Goal: Find specific page/section: Find specific page/section

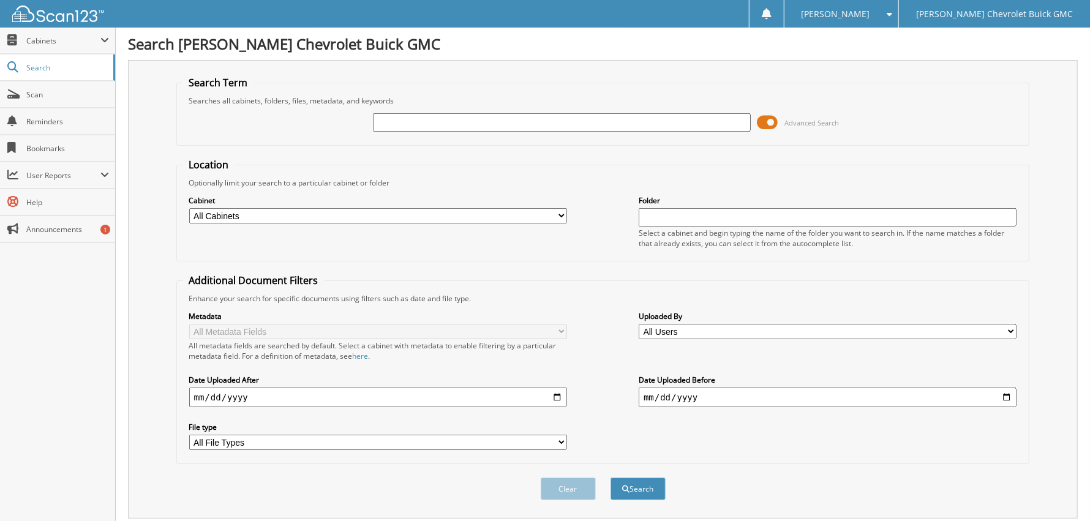
click at [462, 118] on input "text" at bounding box center [562, 122] width 378 height 18
type input "93910"
click at [611, 478] on button "Search" at bounding box center [638, 489] width 55 height 23
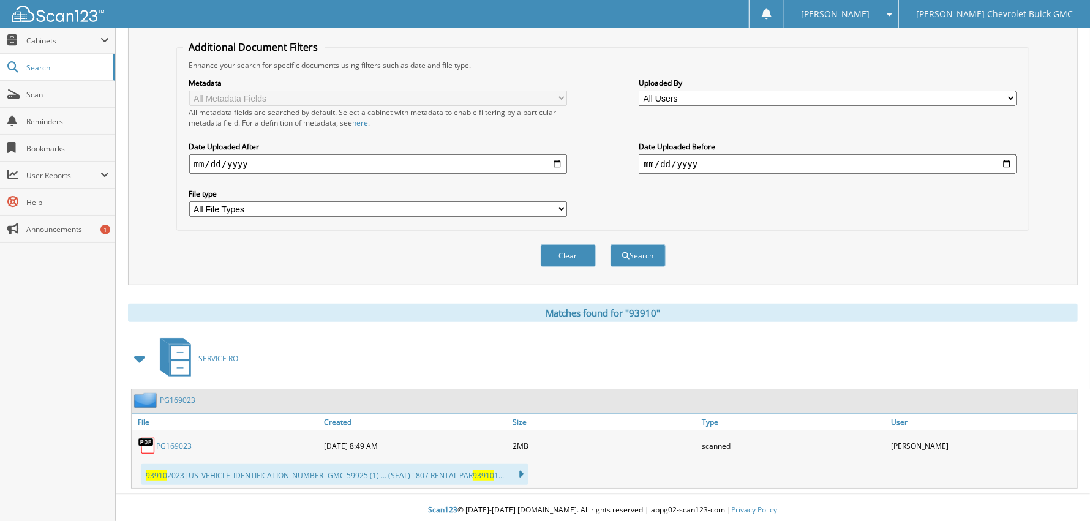
click at [188, 441] on link "PG169023" at bounding box center [174, 446] width 36 height 10
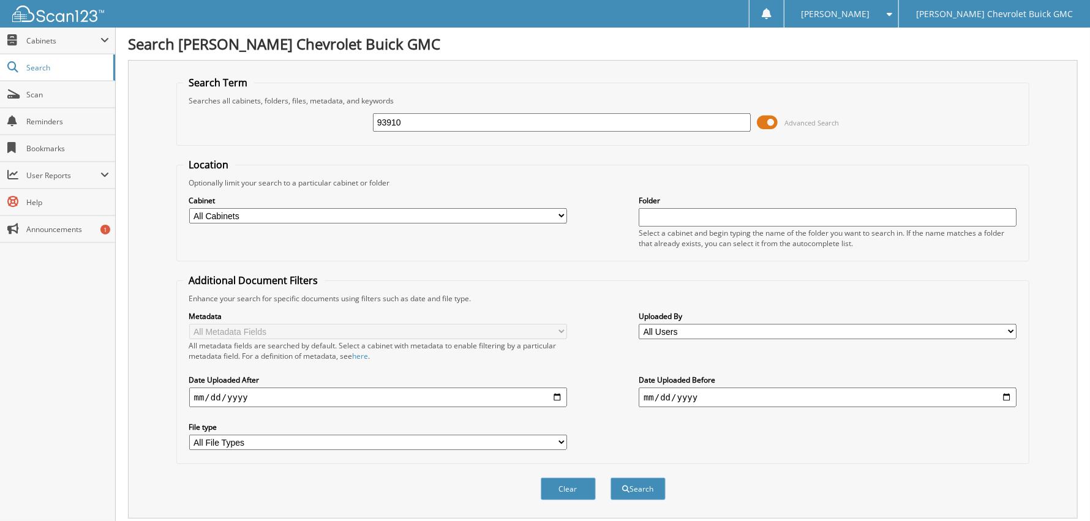
click at [563, 109] on div "93910 Advanced Search" at bounding box center [603, 122] width 841 height 33
click at [540, 127] on input "93910" at bounding box center [562, 122] width 378 height 18
type input "8"
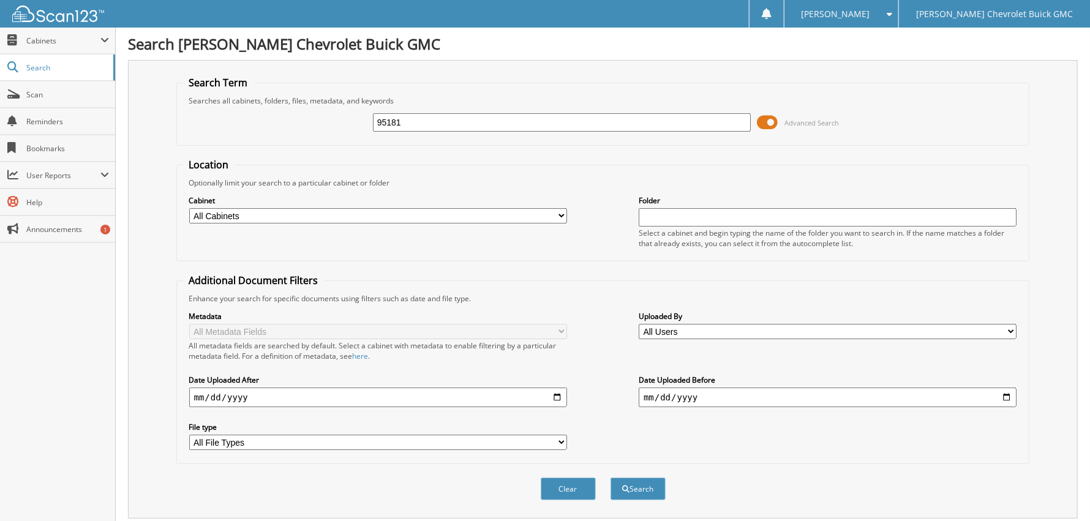
type input "95181"
click at [611, 478] on button "Search" at bounding box center [638, 489] width 55 height 23
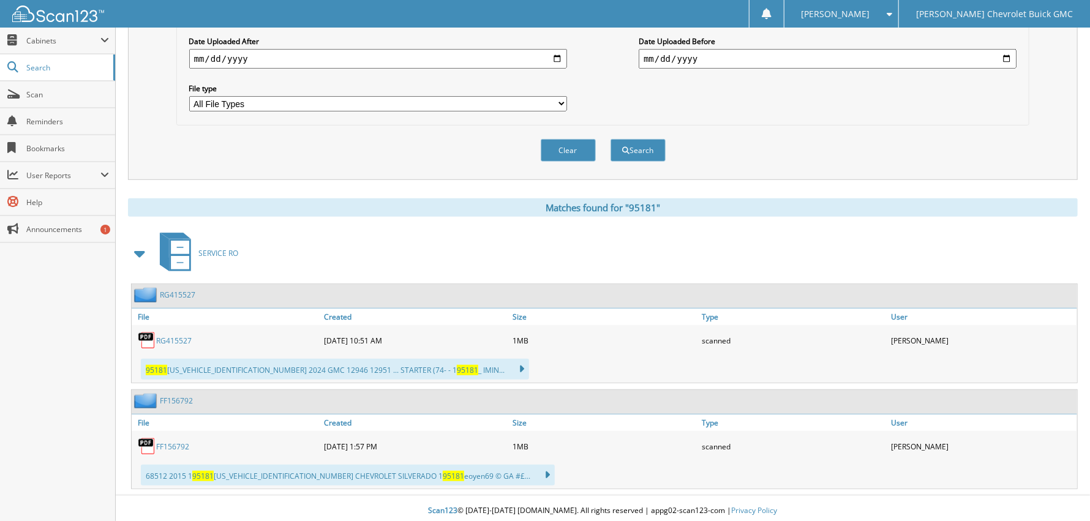
click at [180, 341] on link "RG415527" at bounding box center [174, 341] width 36 height 10
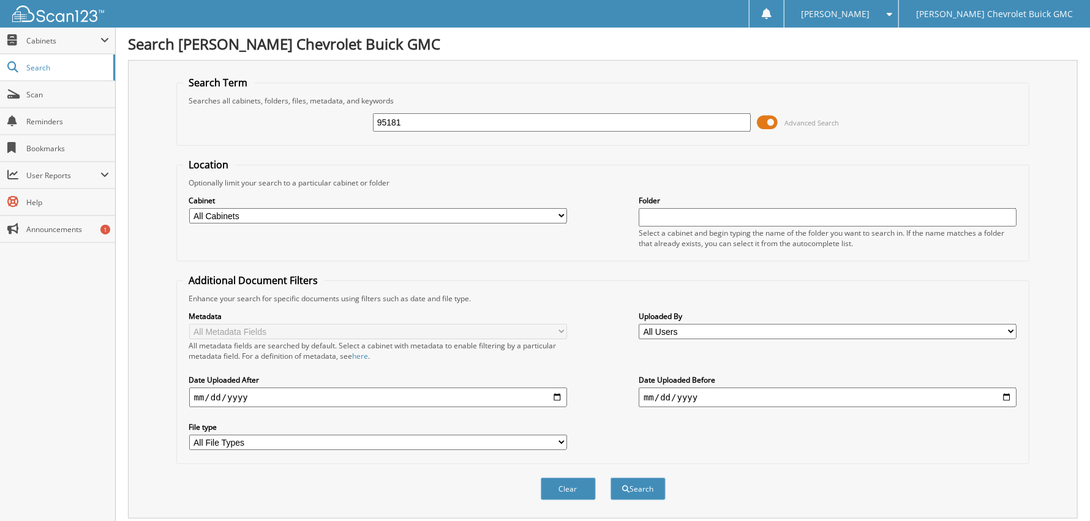
click at [497, 127] on input "95181" at bounding box center [562, 122] width 378 height 18
type input "9"
type input "96258"
click at [611, 478] on button "Search" at bounding box center [638, 489] width 55 height 23
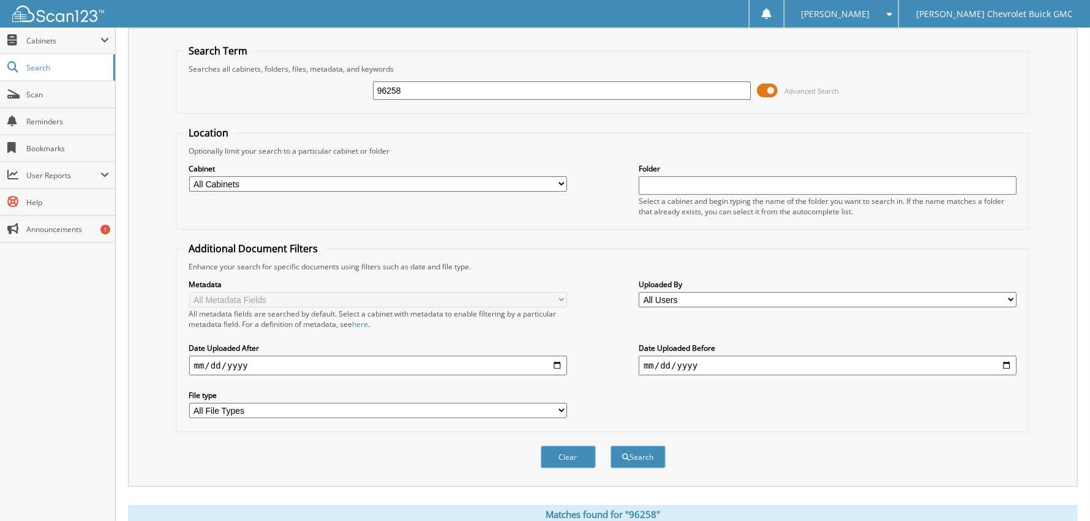
scroll to position [61, 0]
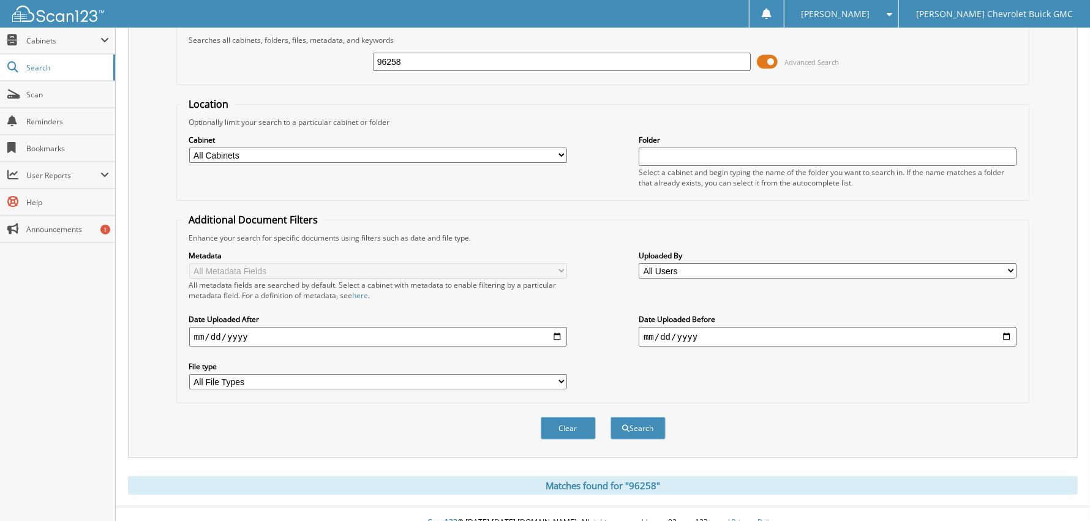
click at [497, 61] on input "96258" at bounding box center [562, 62] width 378 height 18
type input "\"
type input "94134"
click at [611, 417] on button "Search" at bounding box center [638, 428] width 55 height 23
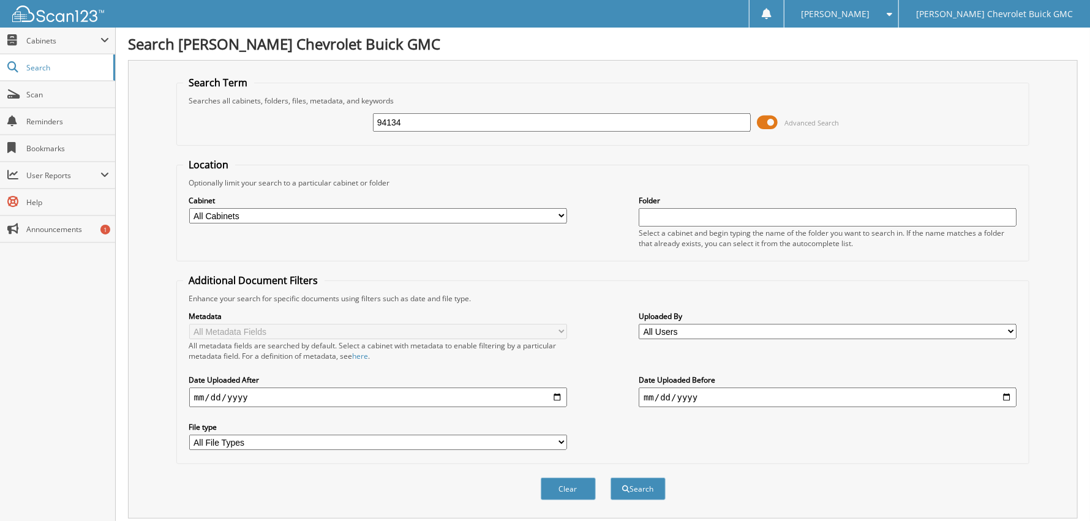
click at [465, 118] on input "94134" at bounding box center [562, 122] width 378 height 18
type input "97443"
click at [611, 478] on button "Search" at bounding box center [638, 489] width 55 height 23
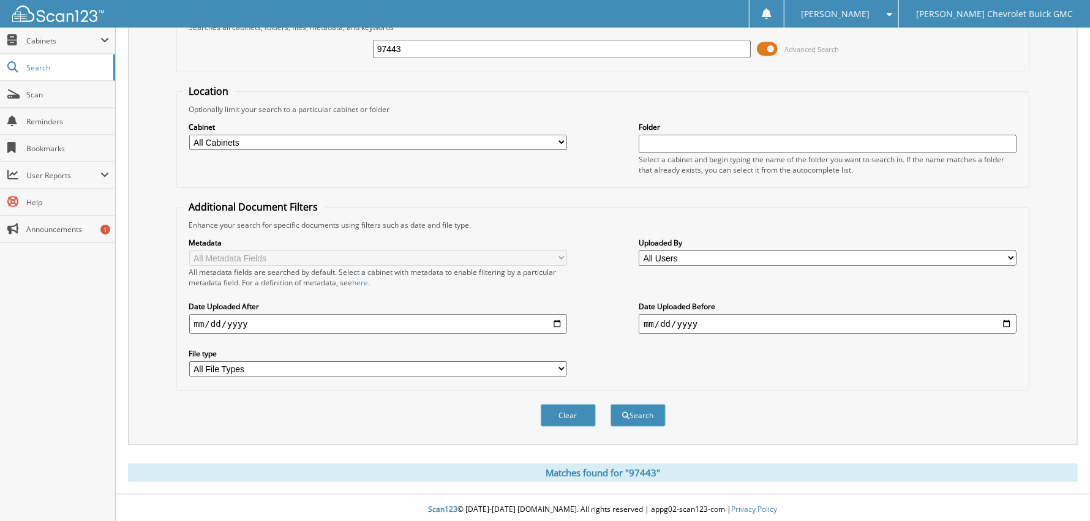
click at [469, 47] on input "97443" at bounding box center [562, 49] width 378 height 18
type input "97430"
click at [611, 404] on button "Search" at bounding box center [638, 415] width 55 height 23
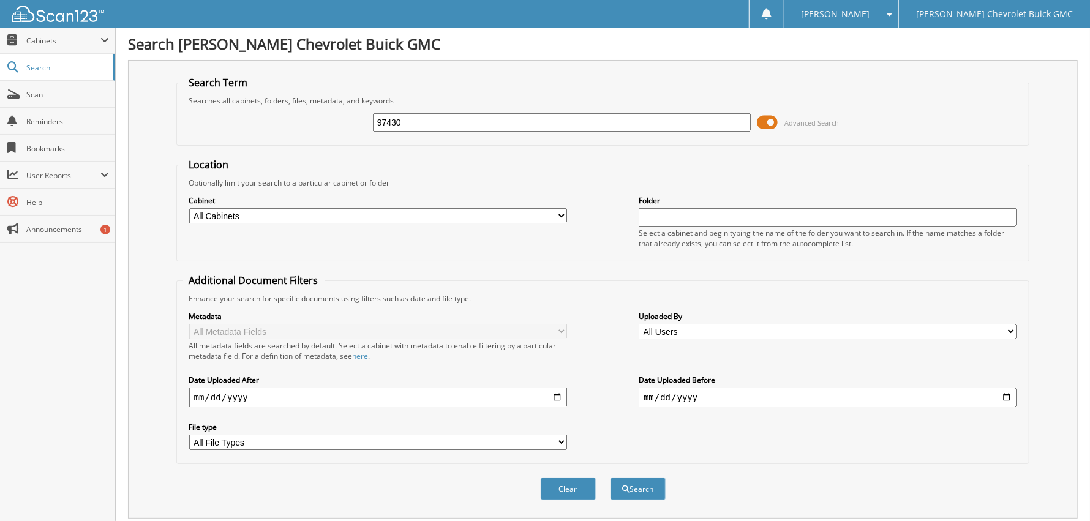
click at [461, 119] on input "97430" at bounding box center [562, 122] width 378 height 18
type input "r1109090"
click at [611, 478] on button "Search" at bounding box center [638, 489] width 55 height 23
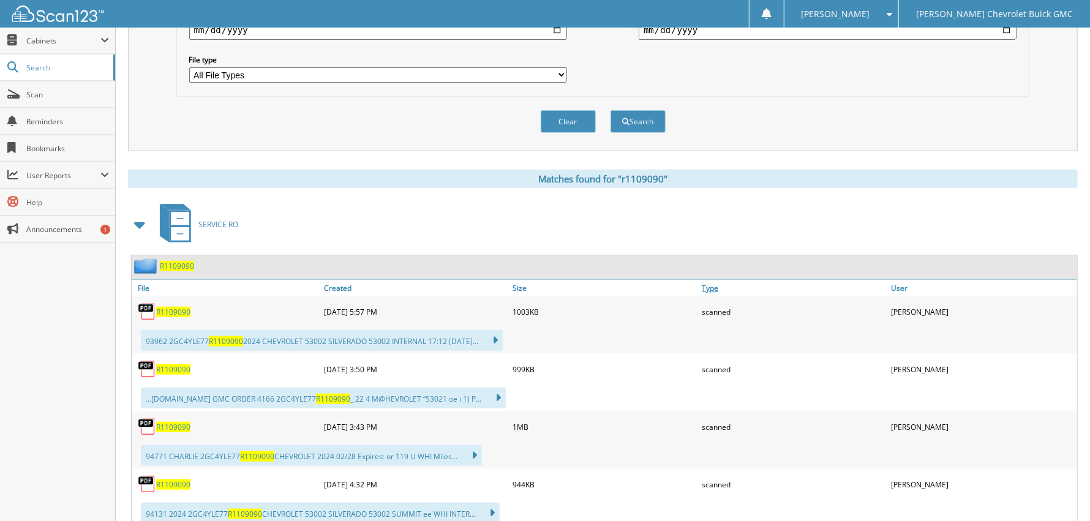
scroll to position [406, 0]
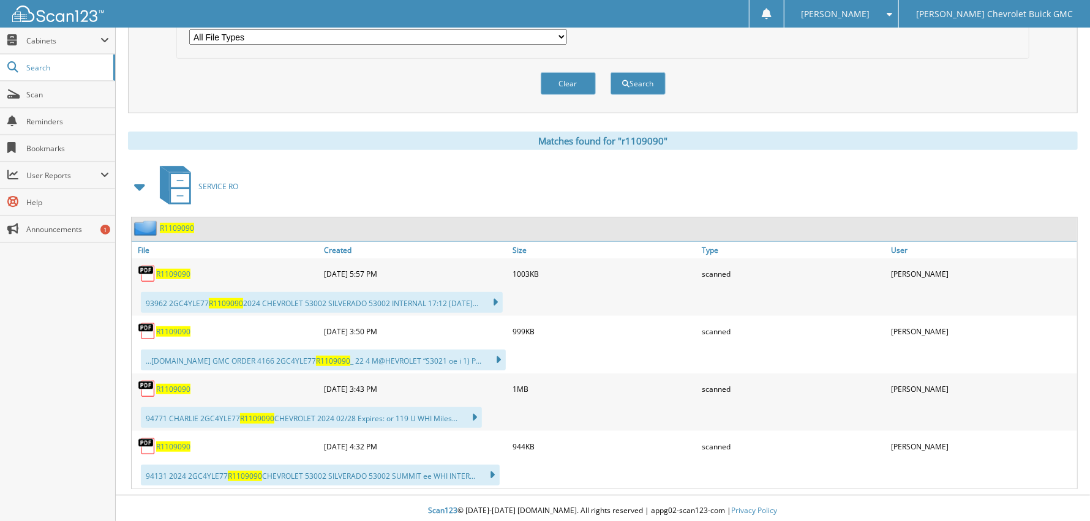
click at [170, 442] on span "R1109090" at bounding box center [173, 447] width 34 height 10
click at [181, 328] on span "R1109090" at bounding box center [173, 332] width 34 height 10
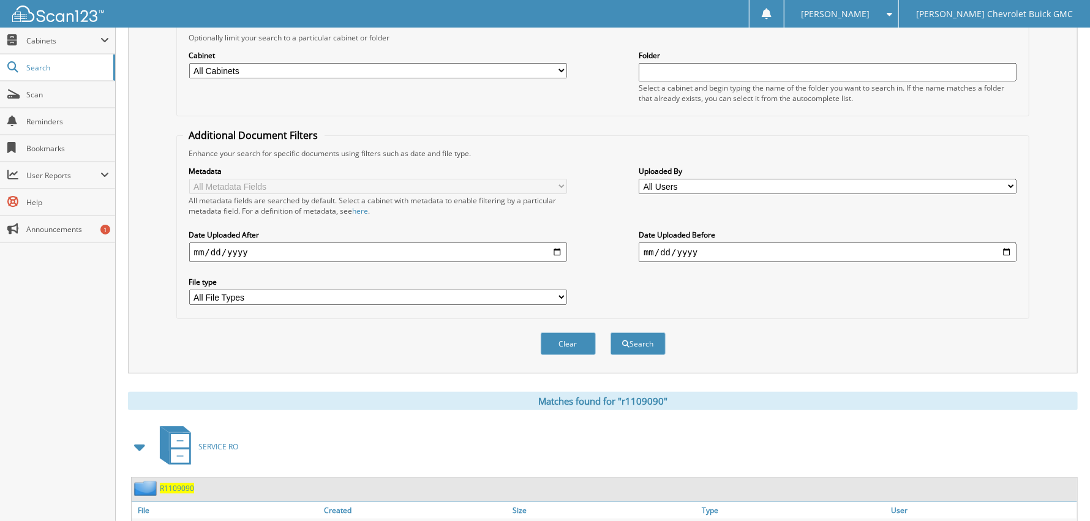
scroll to position [38, 0]
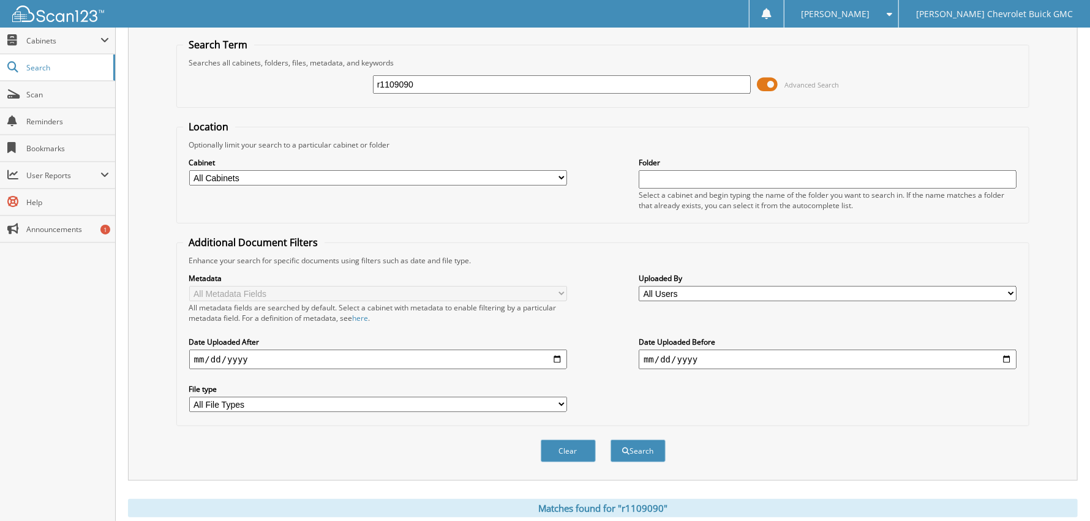
click at [510, 84] on input "r1109090" at bounding box center [562, 84] width 378 height 18
type input "sb040802"
click at [611, 440] on button "Search" at bounding box center [638, 451] width 55 height 23
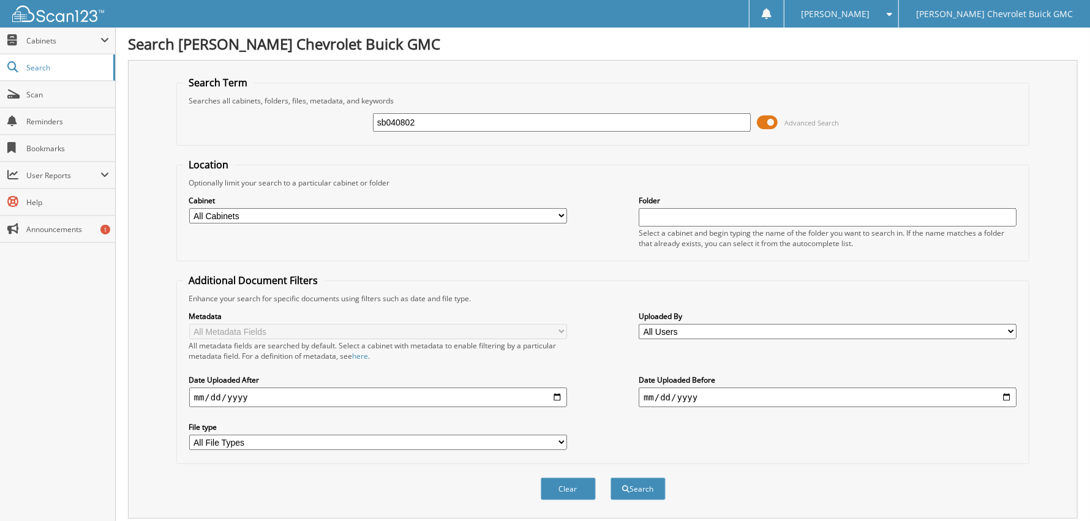
click at [436, 123] on input "sb040802" at bounding box center [562, 122] width 378 height 18
type input "rg446636"
click at [611, 478] on button "Search" at bounding box center [638, 489] width 55 height 23
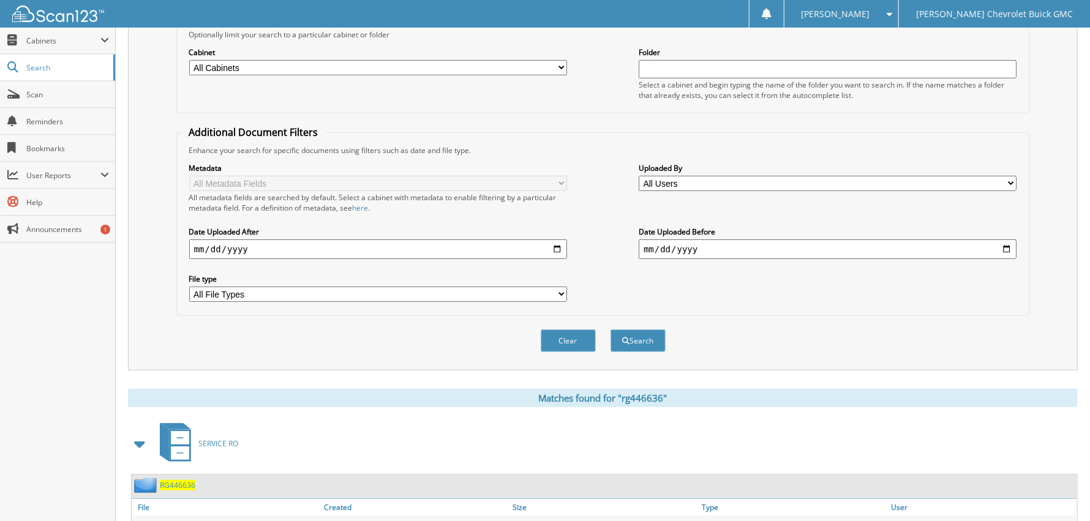
scroll to position [233, 0]
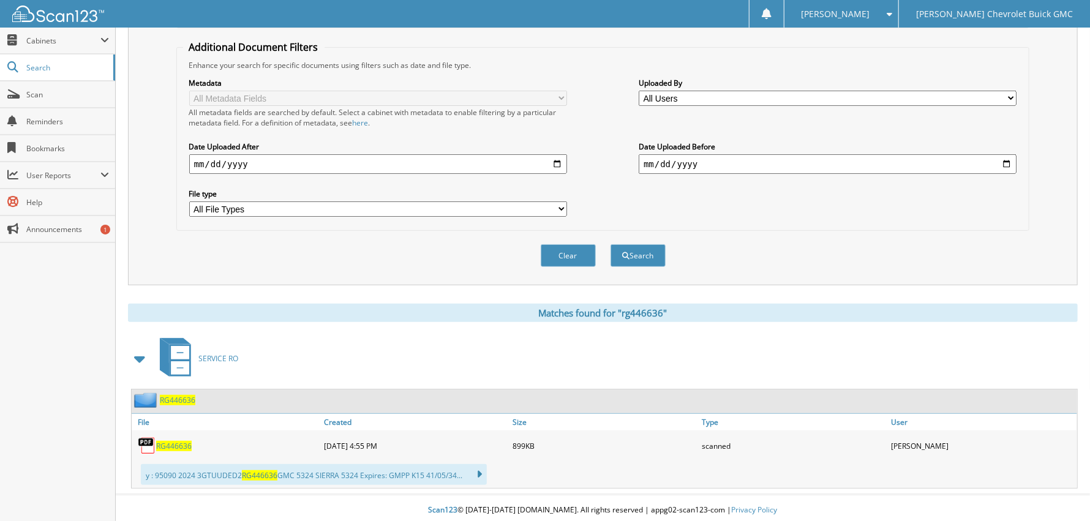
click at [178, 443] on span "RG446636" at bounding box center [174, 446] width 36 height 10
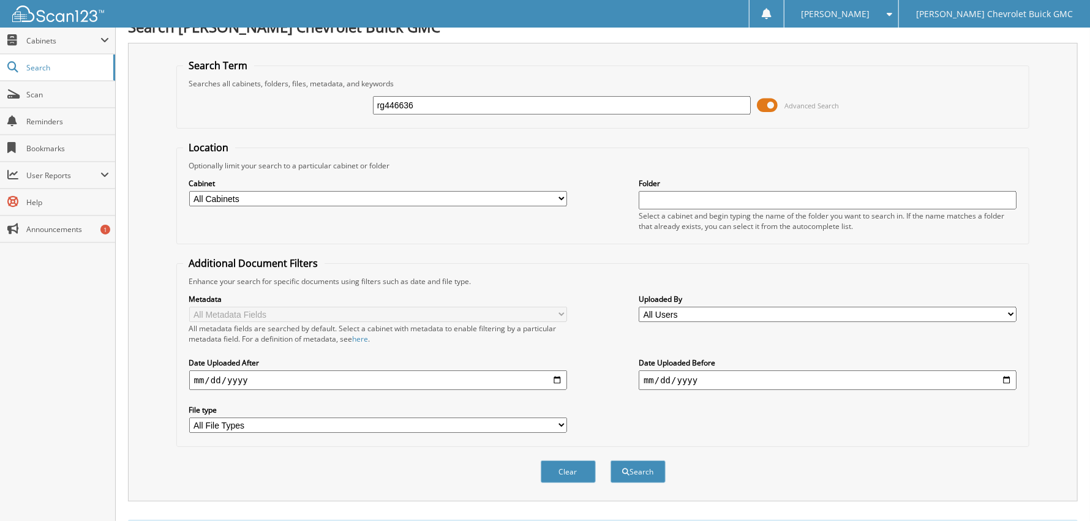
scroll to position [0, 0]
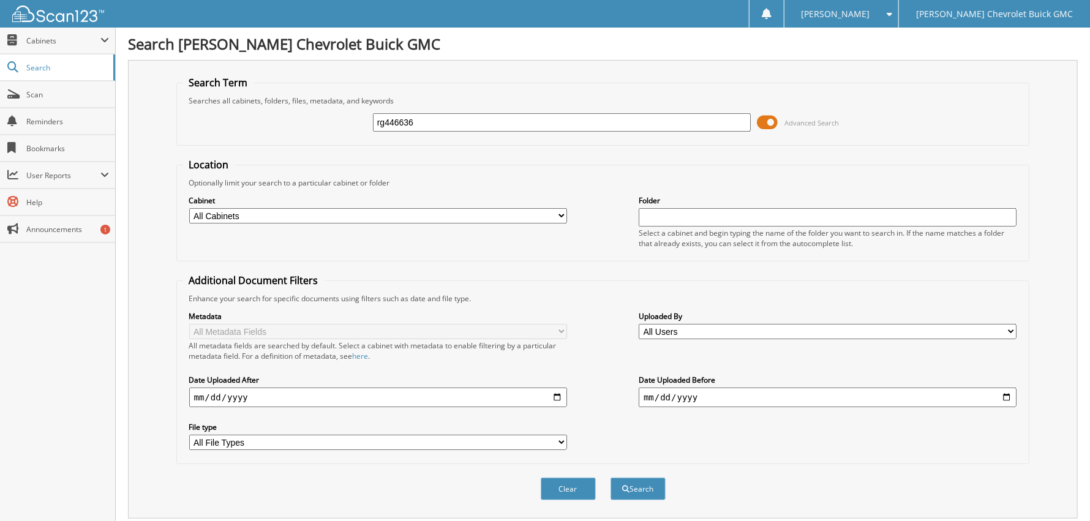
click at [525, 122] on input "rg446636" at bounding box center [562, 122] width 378 height 18
type input "nr271370"
click at [611, 478] on button "Search" at bounding box center [638, 489] width 55 height 23
click at [448, 123] on input "nr271370" at bounding box center [562, 122] width 378 height 18
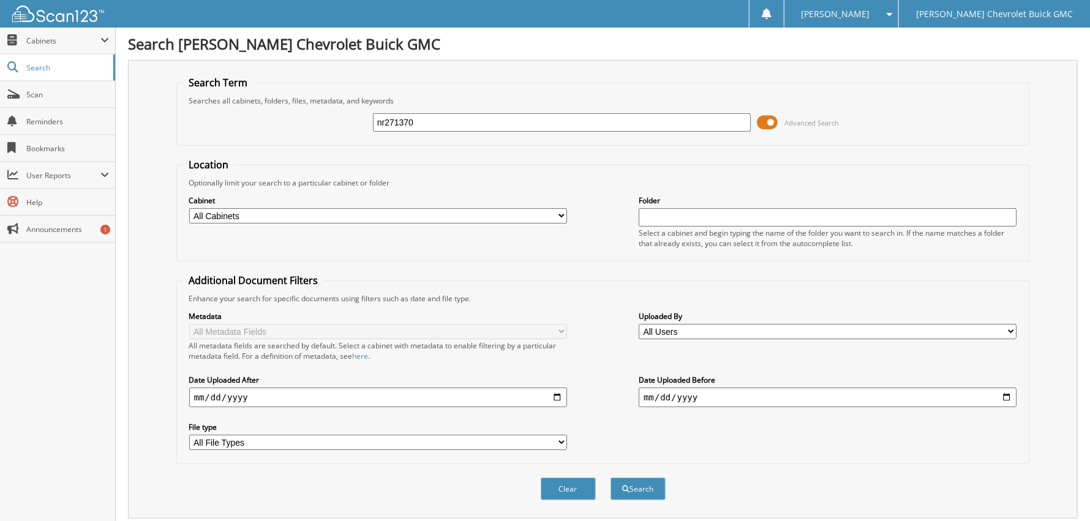
click at [448, 123] on input "nr271370" at bounding box center [562, 122] width 378 height 18
